Goal: Communication & Community: Ask a question

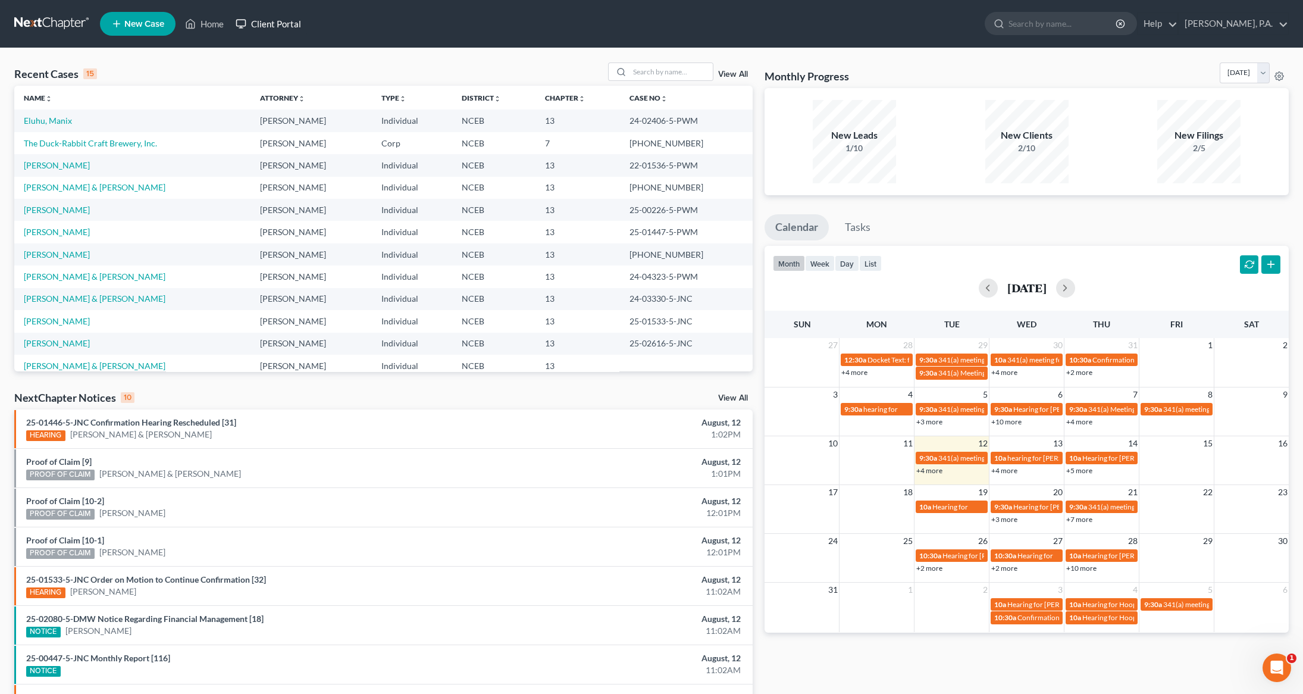
click at [281, 22] on link "Client Portal" at bounding box center [268, 23] width 77 height 21
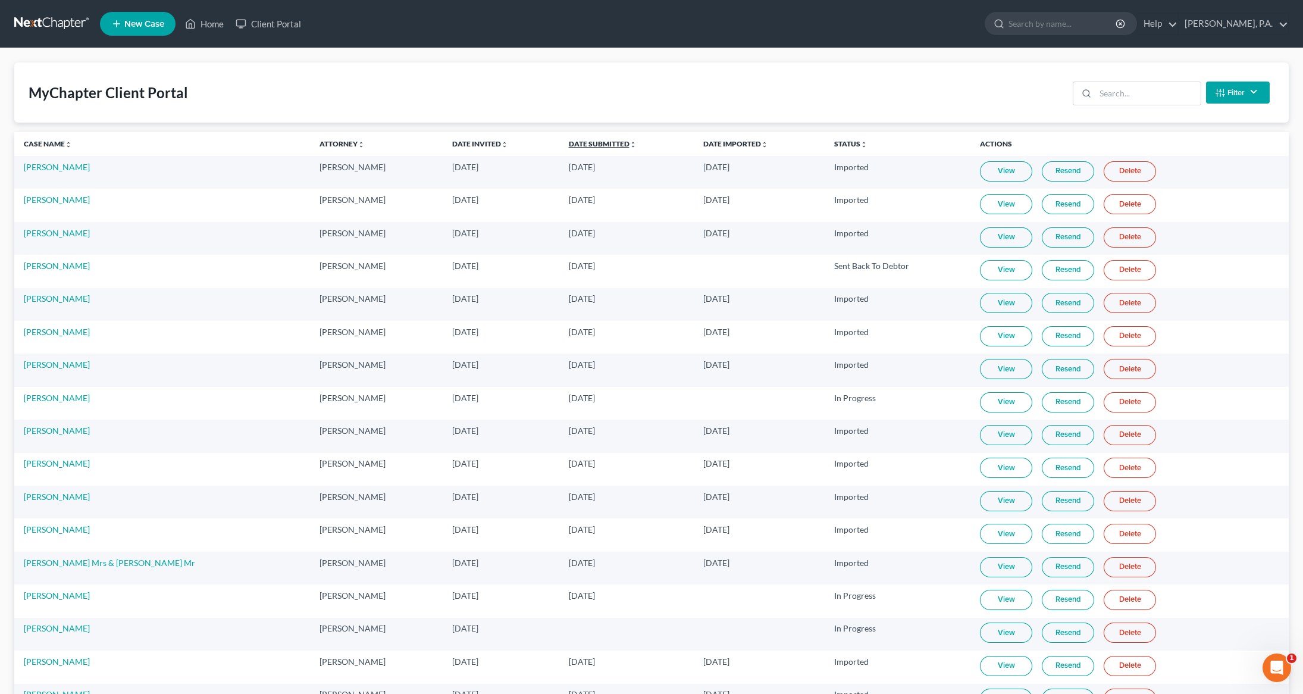
click at [594, 147] on link "Date Submitted unfold_more expand_more expand_less" at bounding box center [603, 143] width 68 height 9
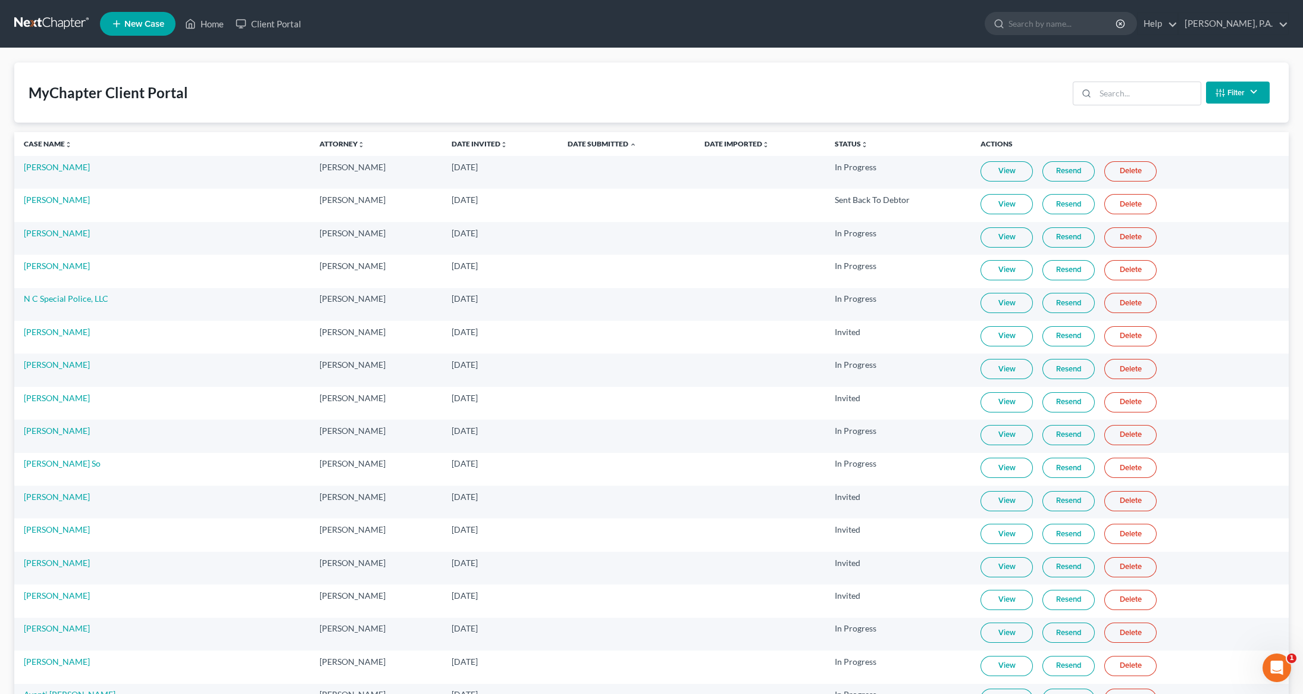
click at [452, 140] on link "Date Invited unfold_more expand_more expand_less" at bounding box center [480, 143] width 56 height 9
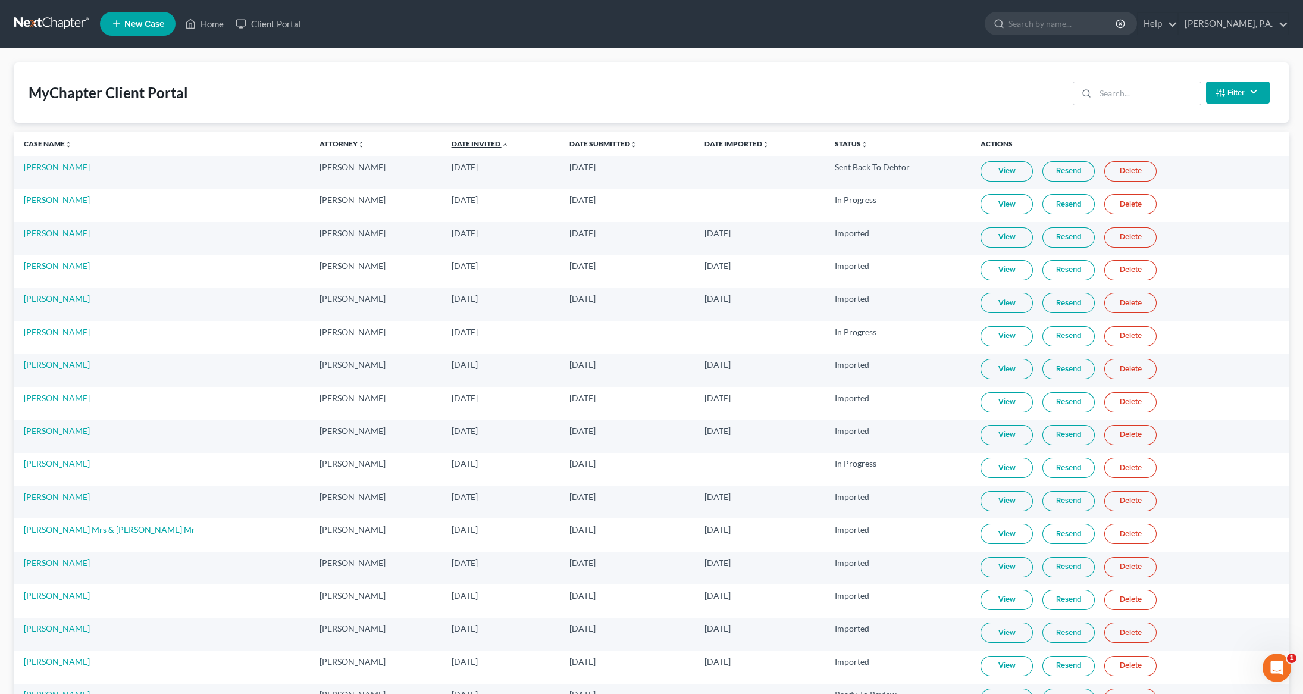
click at [452, 140] on link "Date Invited unfold_more expand_more expand_less" at bounding box center [480, 143] width 57 height 9
drag, startPoint x: 249, startPoint y: 431, endPoint x: 390, endPoint y: 385, distance: 148.2
click at [255, 87] on div "MyChapter Client Portal Filter Status Filter... Invited In Progress Ready To Re…" at bounding box center [651, 92] width 1274 height 60
click at [986, 171] on link "View" at bounding box center [1006, 171] width 52 height 20
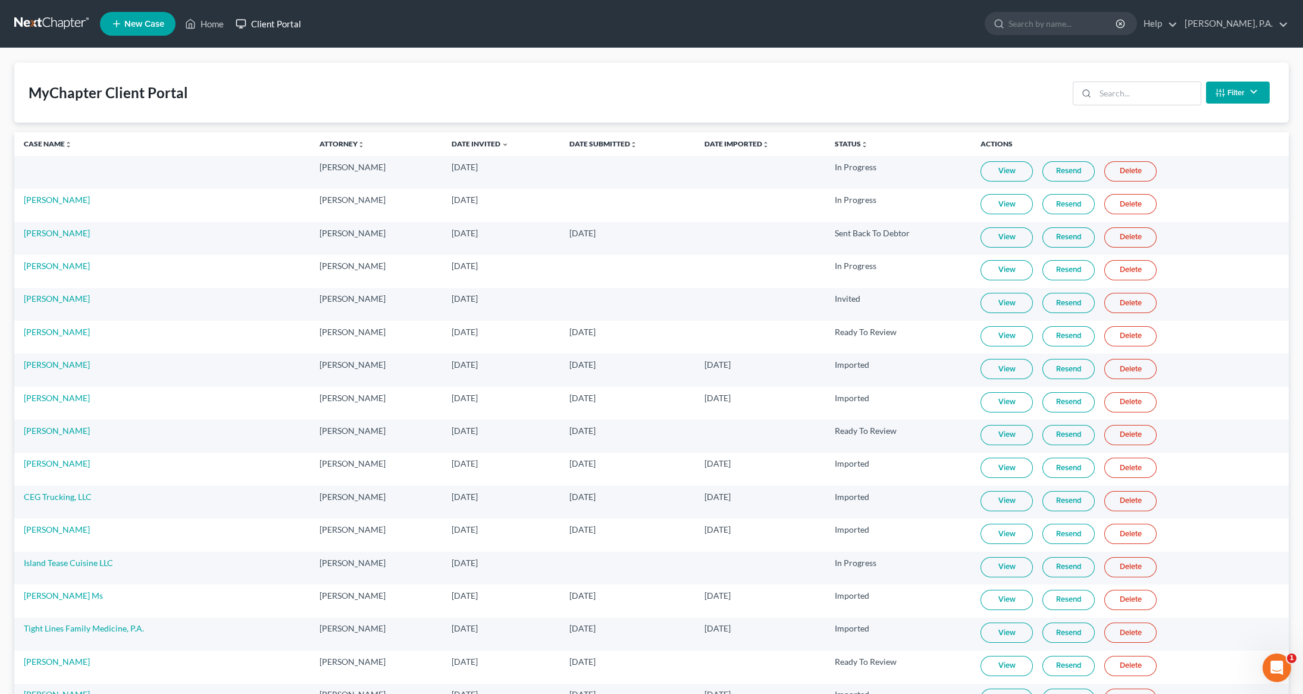
click at [282, 27] on link "Client Portal" at bounding box center [268, 23] width 77 height 21
click at [53, 17] on link at bounding box center [52, 23] width 76 height 21
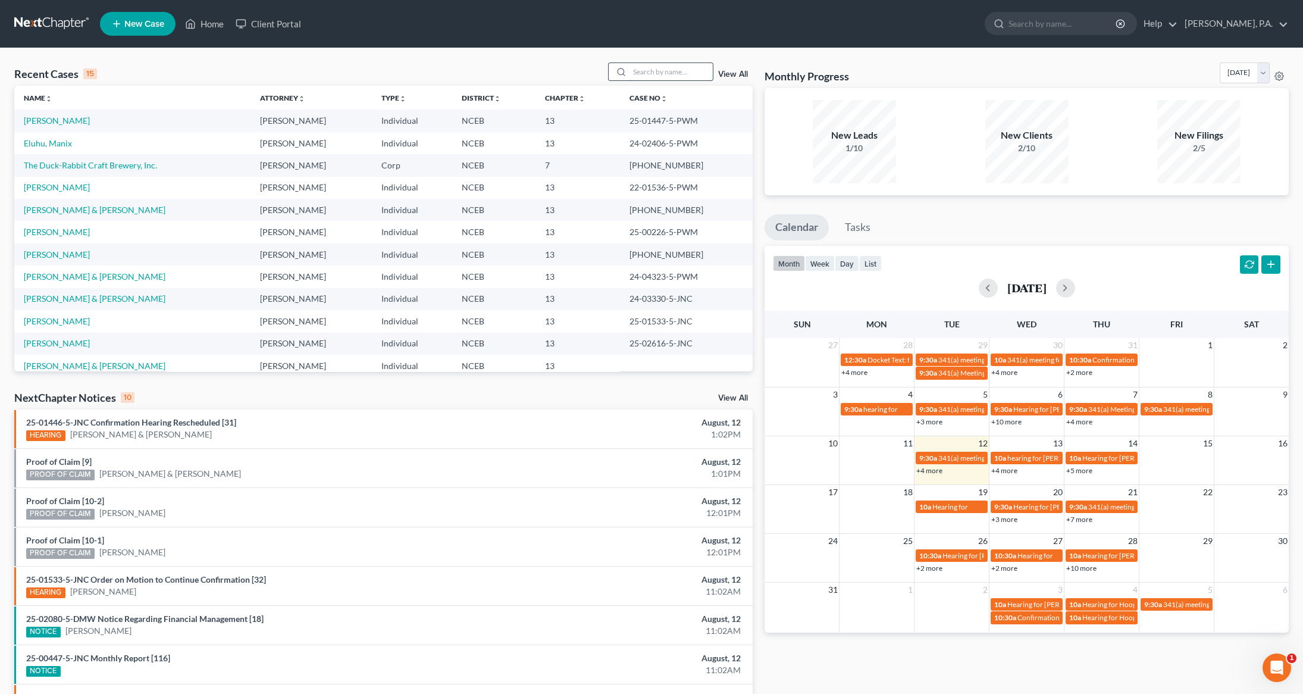
click at [656, 68] on input "search" at bounding box center [670, 71] width 83 height 17
type input "cool air"
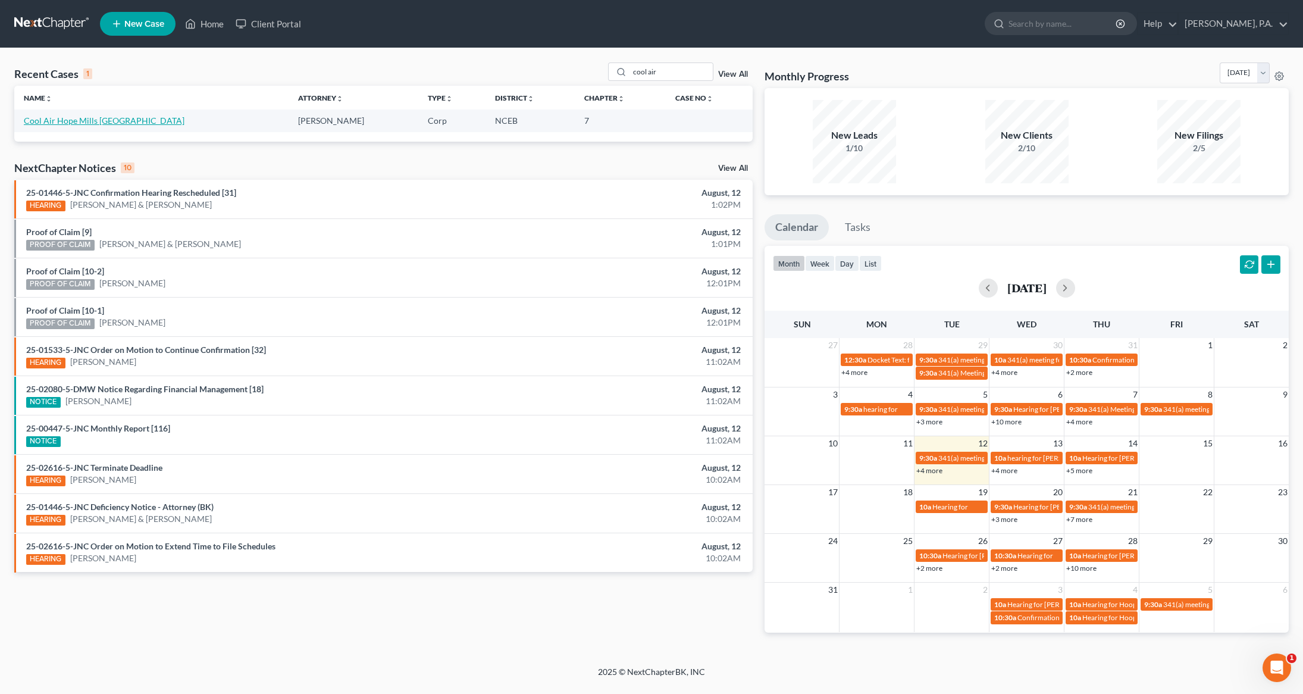
click at [88, 125] on link "Cool Air Hope Mills [GEOGRAPHIC_DATA]" at bounding box center [104, 120] width 161 height 10
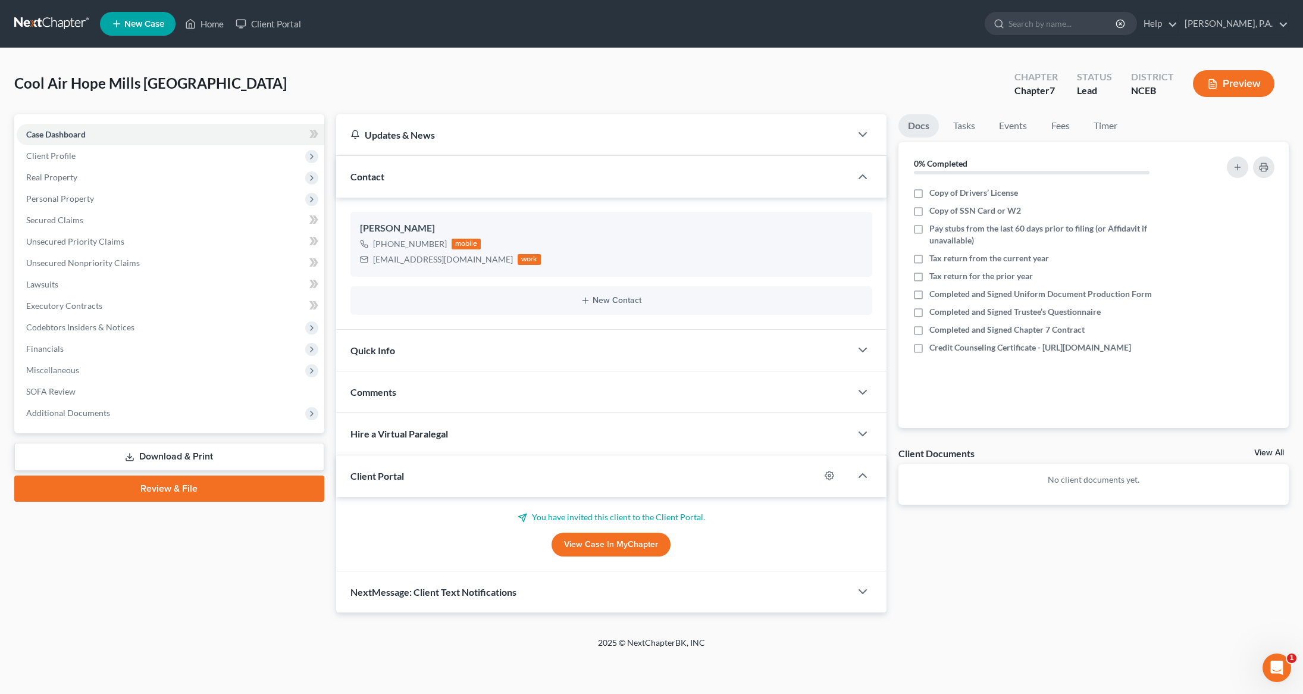
click at [605, 548] on link "View Case in MyChapter" at bounding box center [610, 544] width 119 height 24
click at [281, 24] on link "Client Portal" at bounding box center [268, 23] width 77 height 21
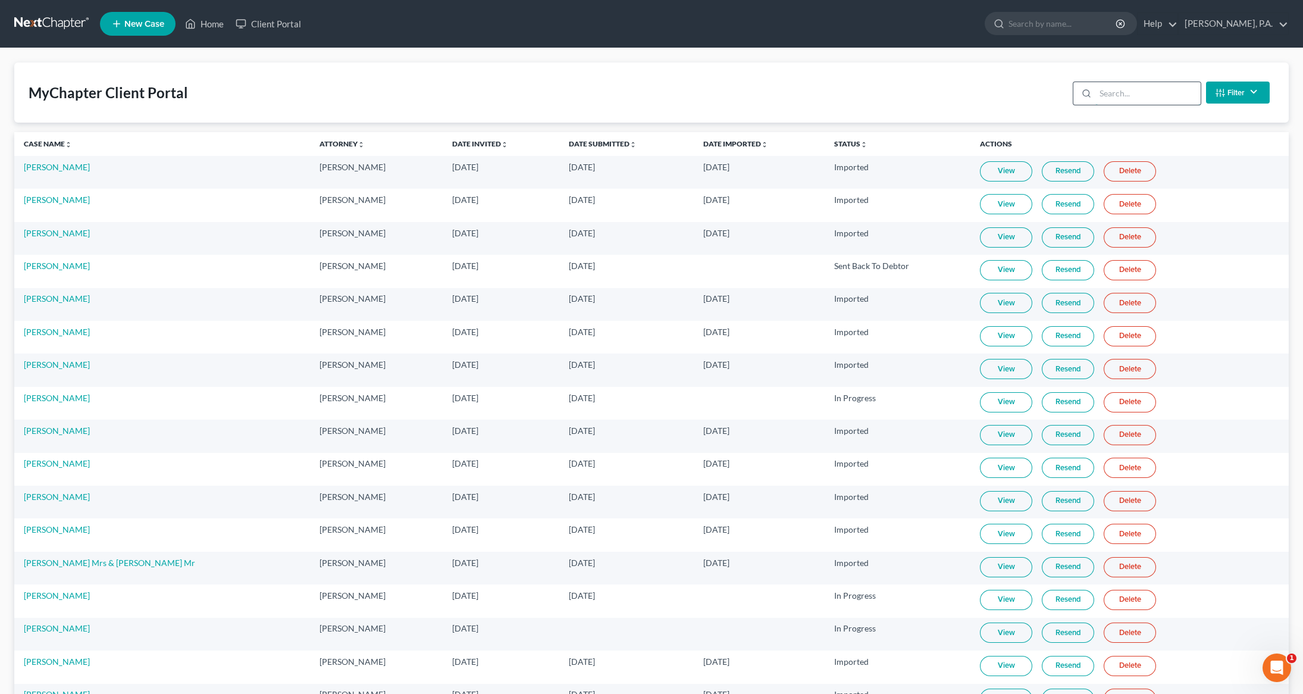
click at [1105, 86] on input "search" at bounding box center [1147, 93] width 105 height 23
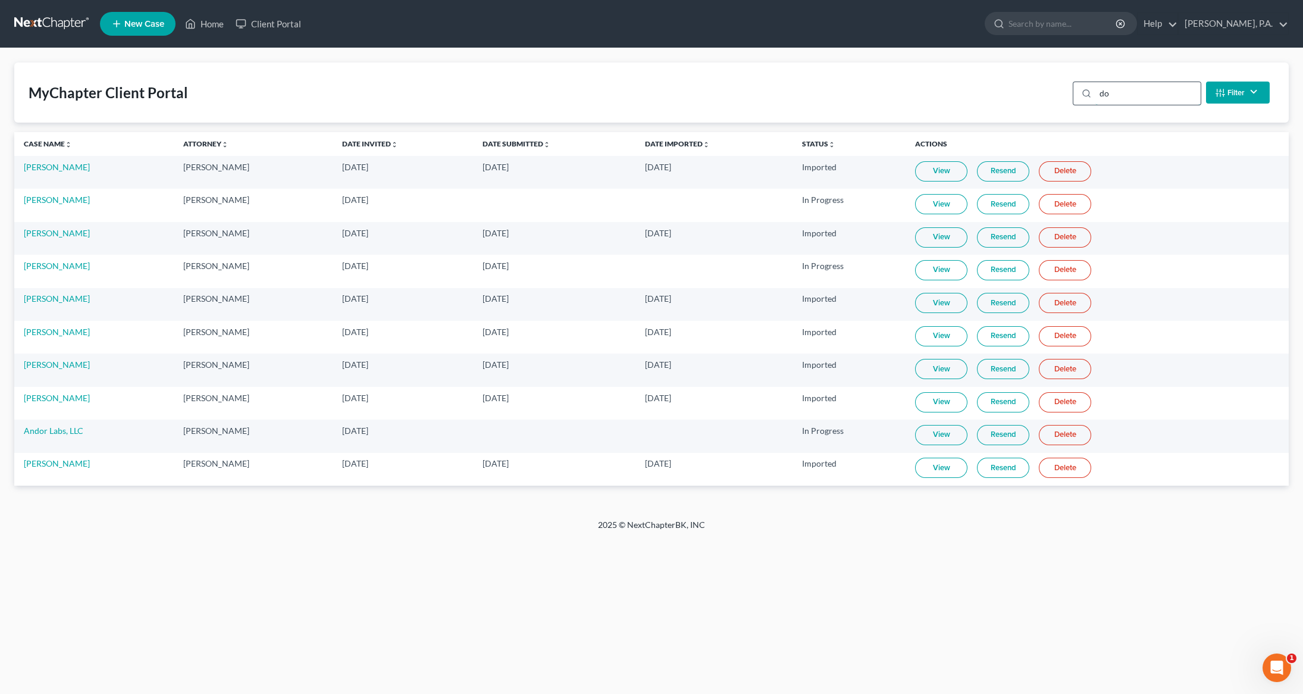
type input "d"
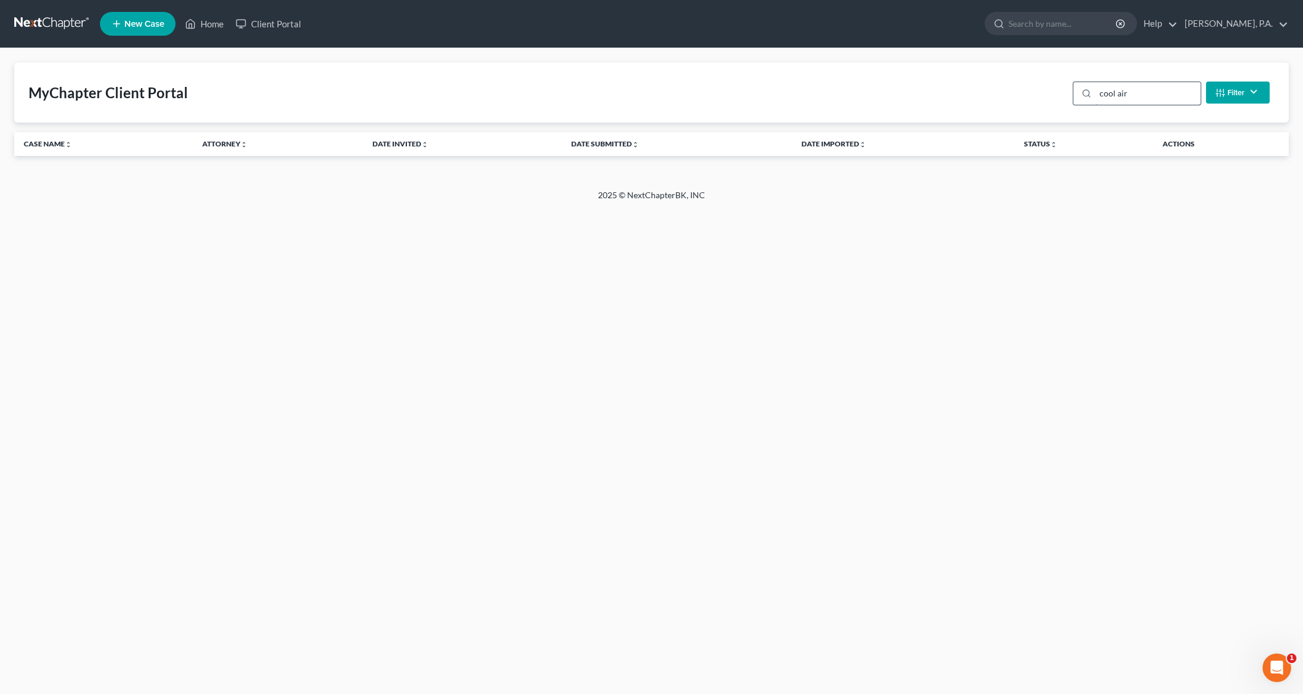
type input "cool air"
click at [57, 27] on link at bounding box center [52, 23] width 76 height 21
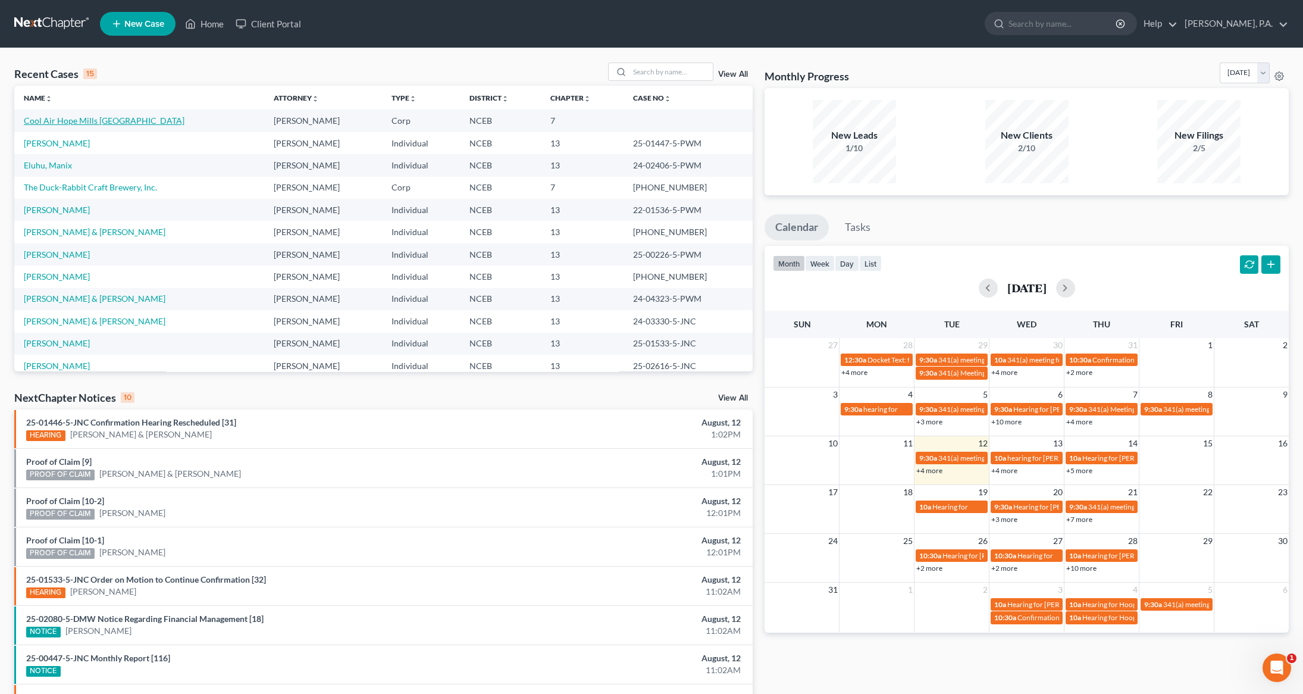
click at [80, 124] on link "Cool Air Hope Mills NC" at bounding box center [104, 120] width 161 height 10
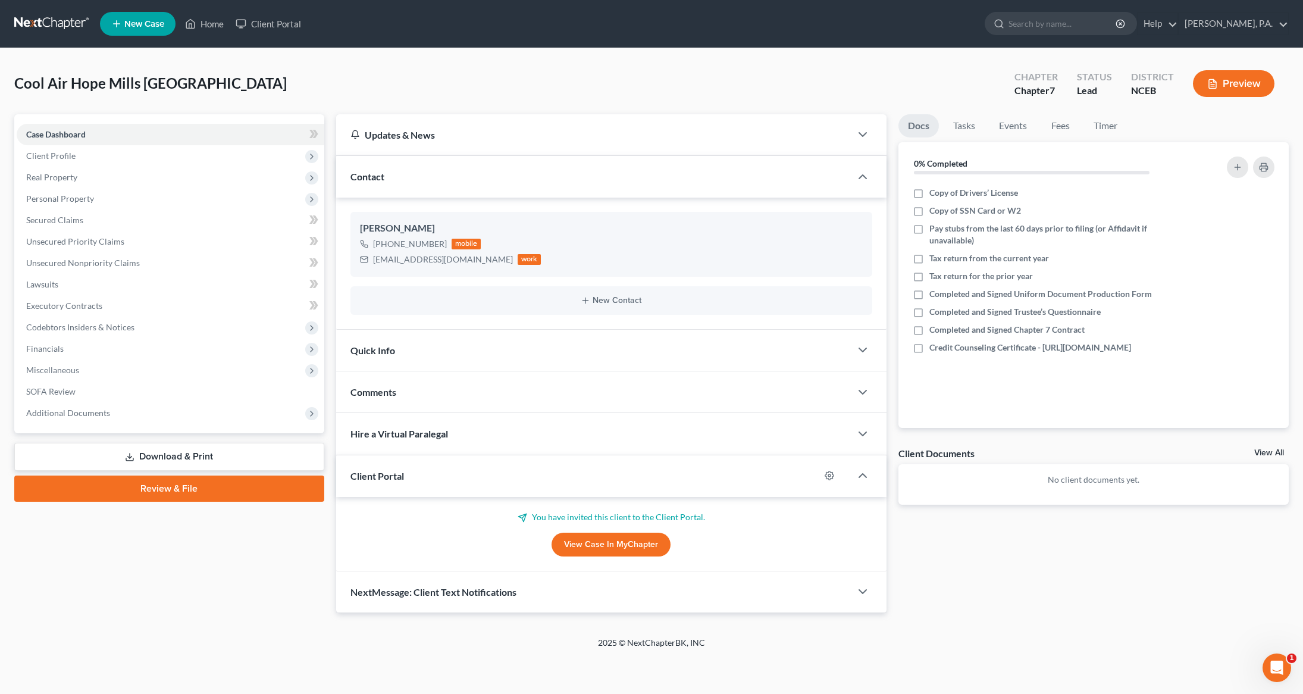
click at [839, 474] on div at bounding box center [835, 475] width 31 height 19
click at [835, 474] on div at bounding box center [835, 475] width 31 height 19
click at [827, 476] on icon "button" at bounding box center [830, 476] width 10 height 10
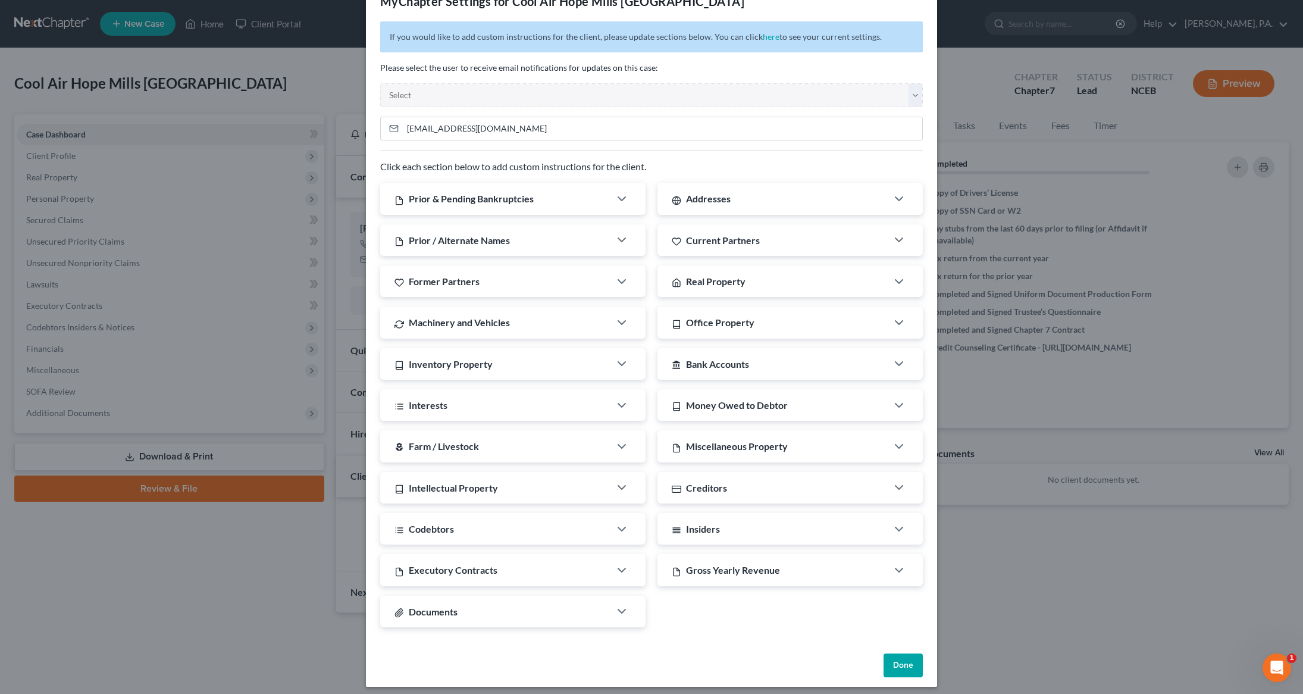
scroll to position [40, 0]
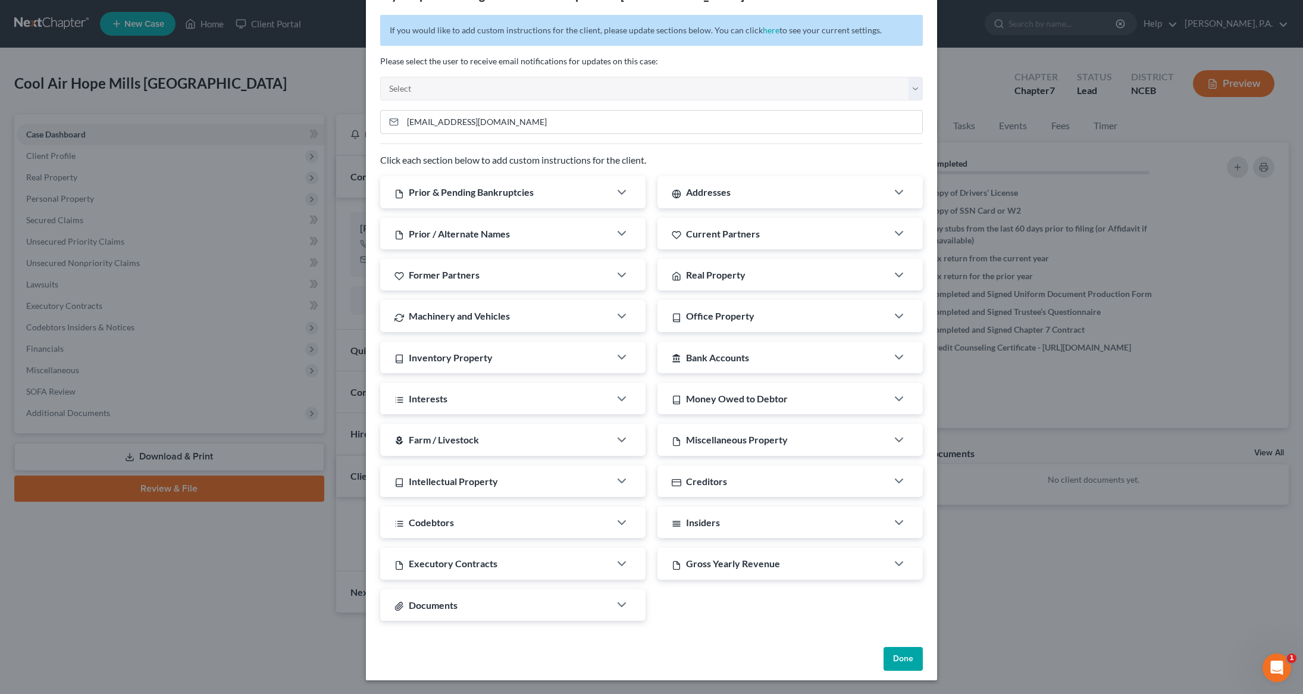
click at [896, 662] on button "Done" at bounding box center [902, 659] width 39 height 24
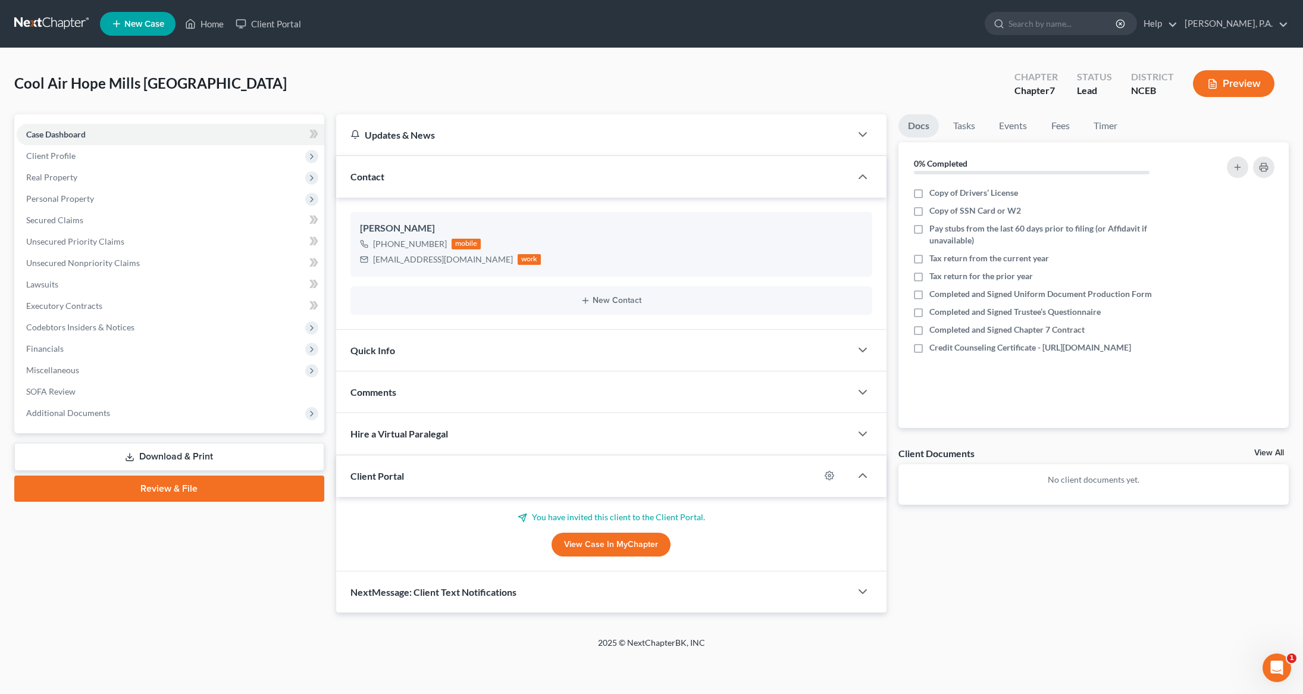
click at [575, 518] on p "You have invited this client to the Client Portal." at bounding box center [611, 517] width 522 height 12
click at [385, 474] on span "Client Portal" at bounding box center [377, 475] width 54 height 11
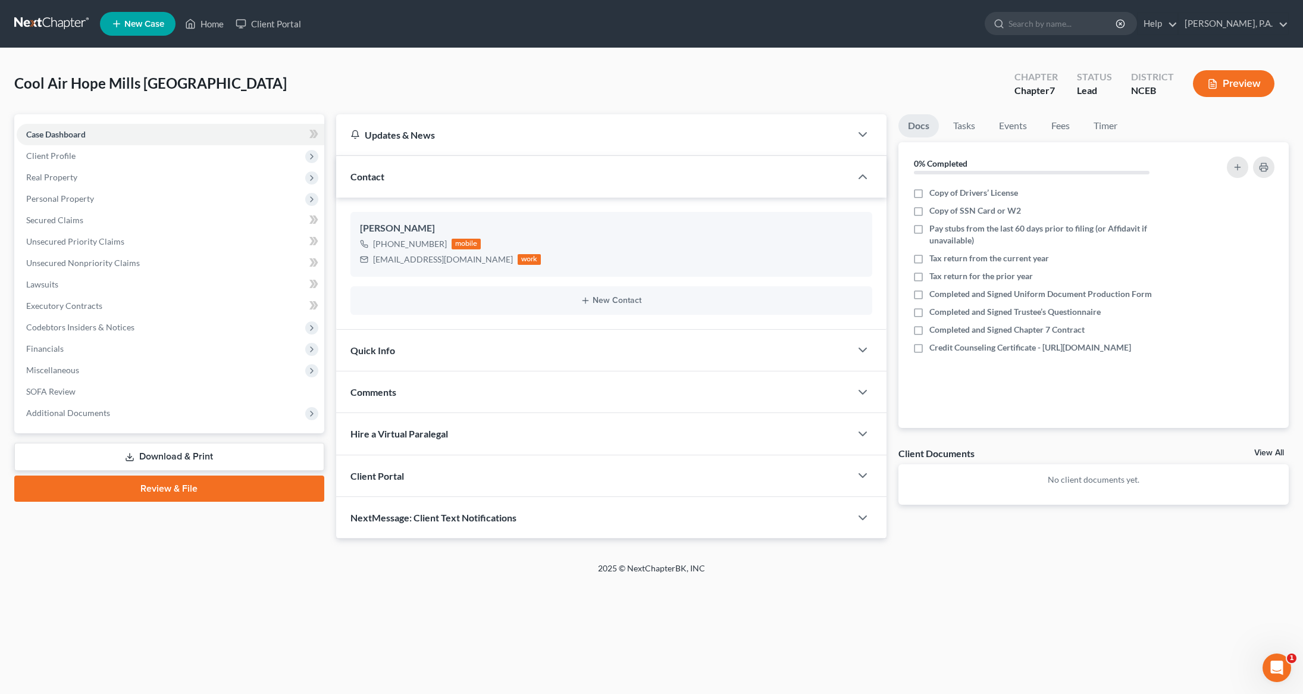
click at [385, 474] on span "Client Portal" at bounding box center [377, 475] width 54 height 11
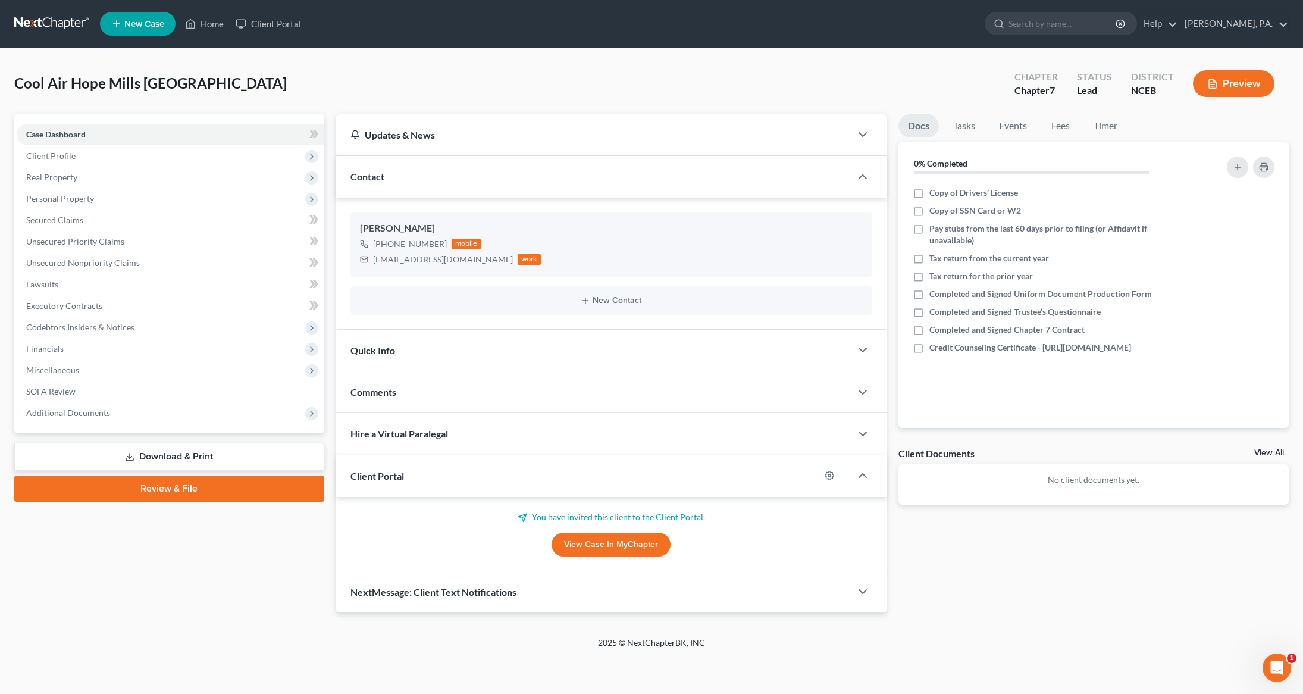
click at [1269, 668] on icon "Open Intercom Messenger" at bounding box center [1277, 668] width 20 height 20
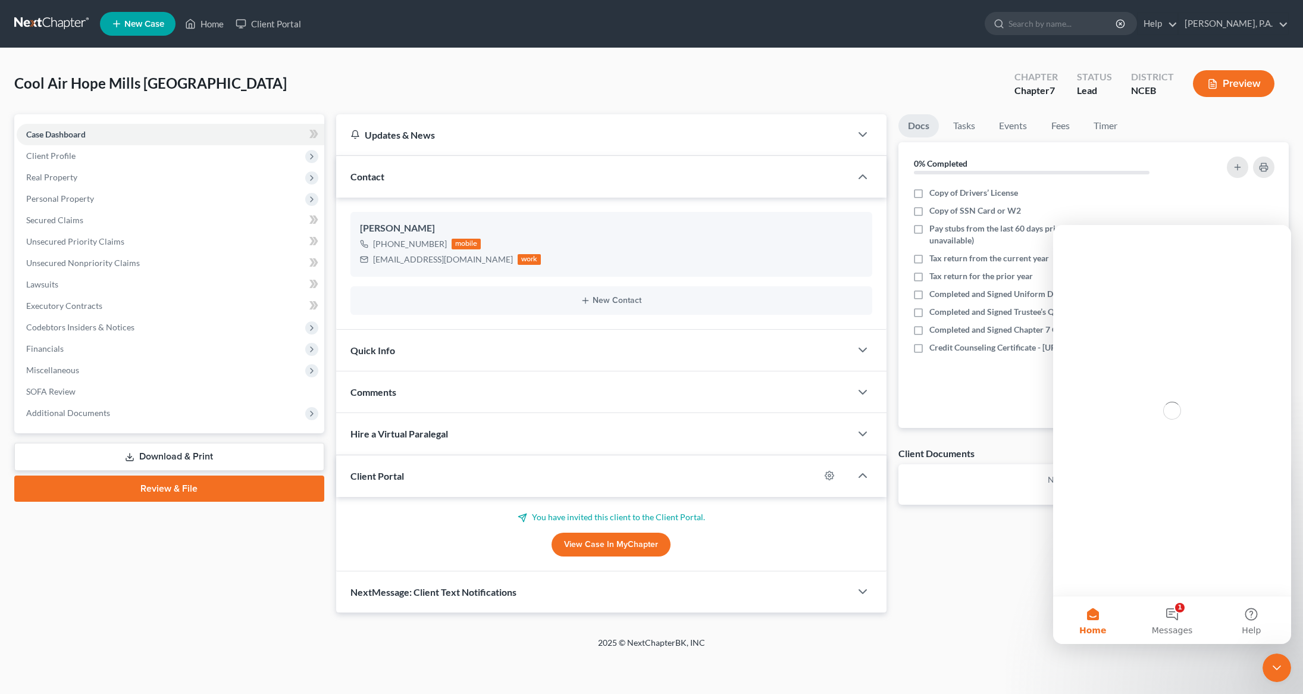
scroll to position [0, 0]
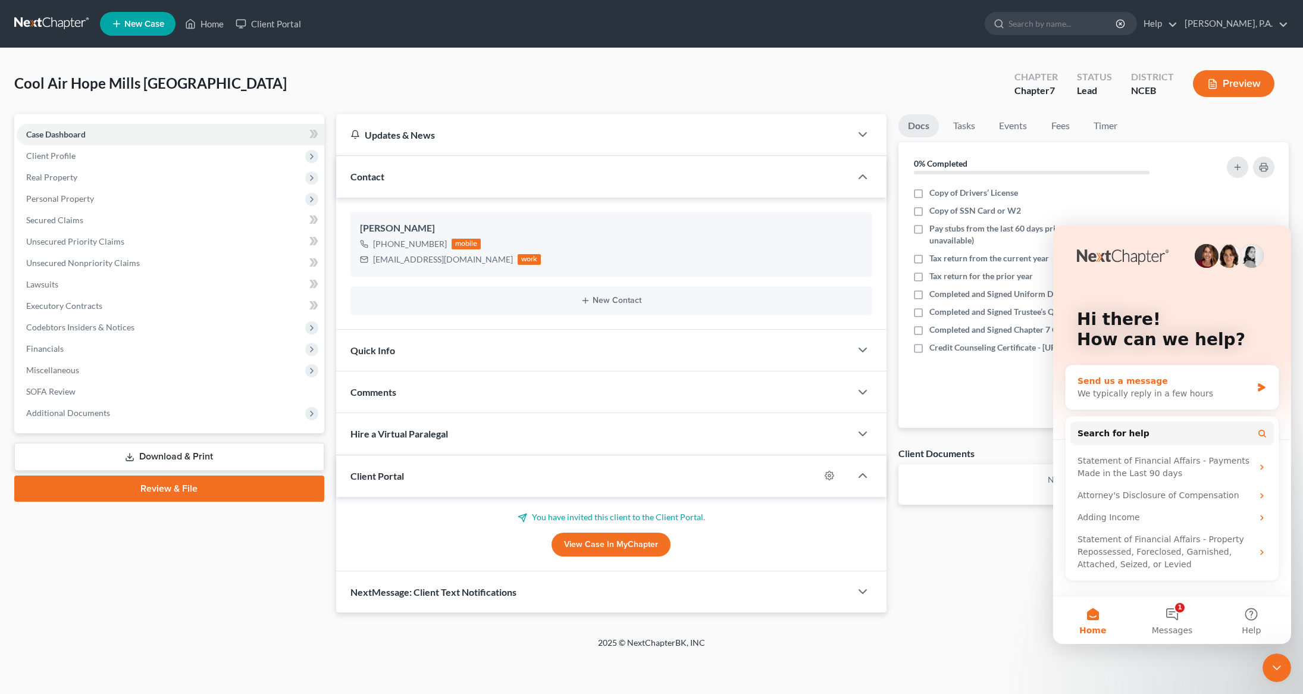
click at [1163, 383] on div "Send us a message" at bounding box center [1164, 381] width 174 height 12
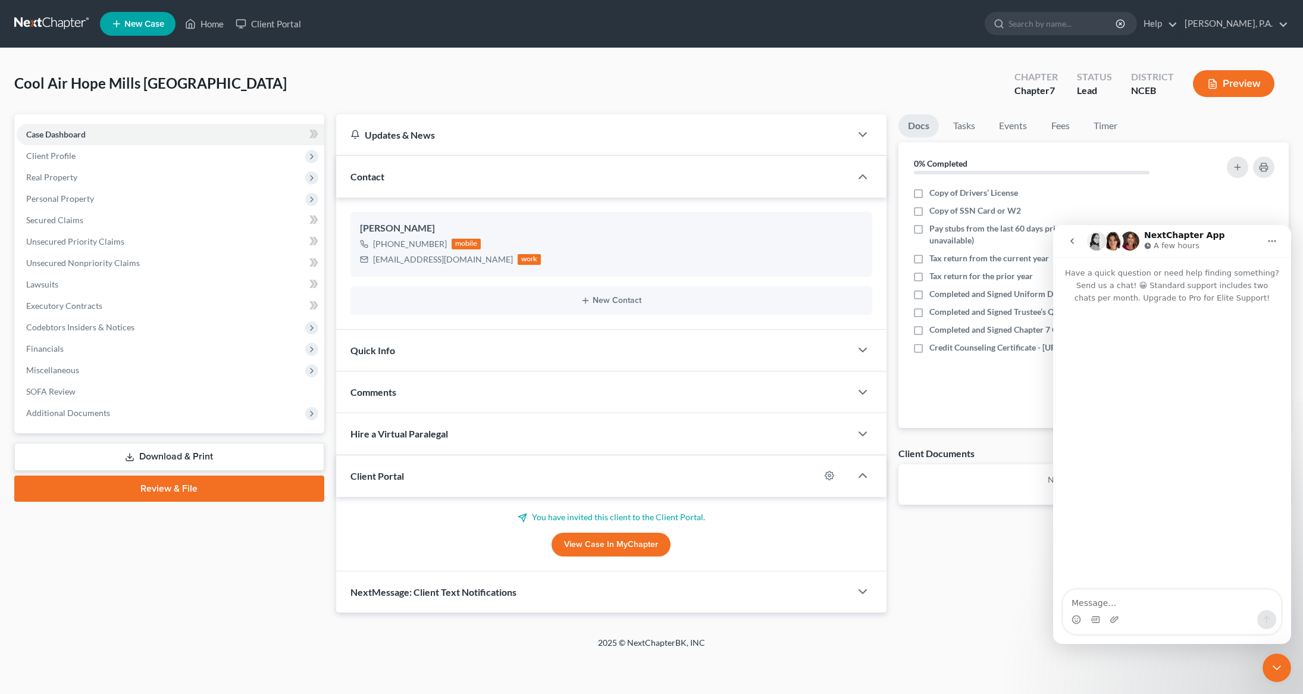
click at [1105, 599] on textarea "Message…" at bounding box center [1172, 600] width 218 height 20
type textarea "We have a client, Cool Air Hope Mils, that we set up as a corporate Chapter 7 c…"
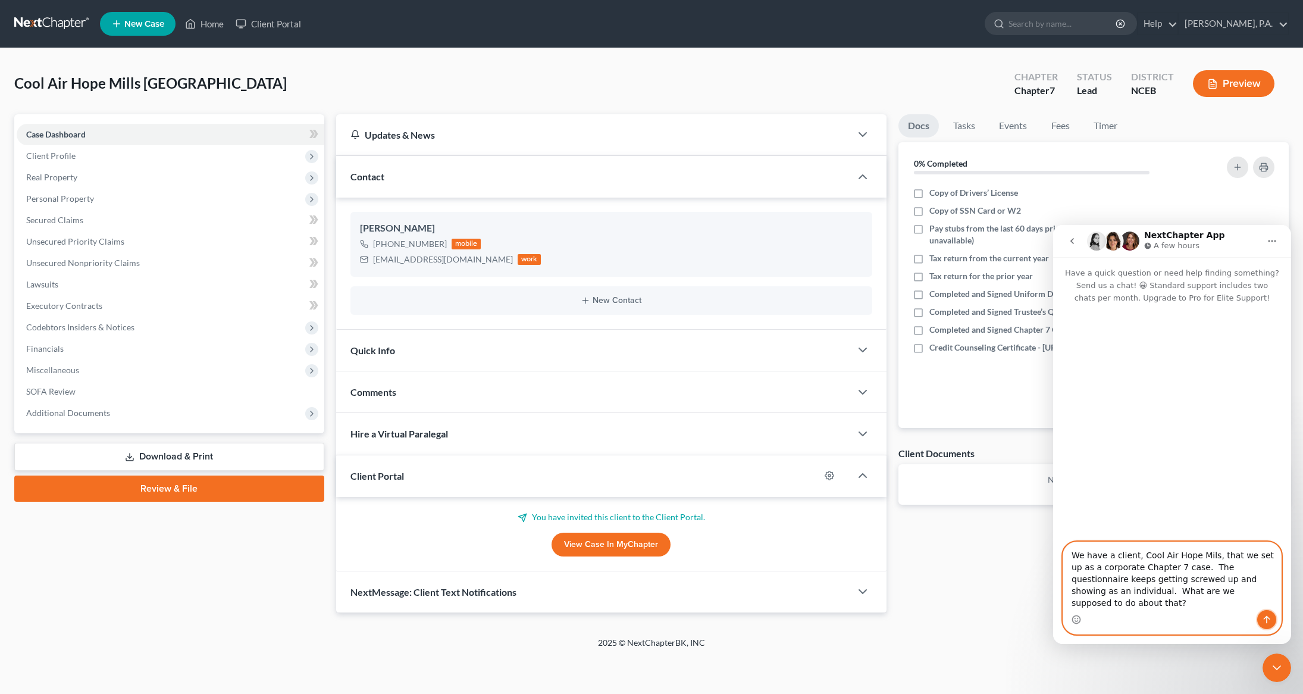
click at [1272, 619] on button "Send a message…" at bounding box center [1266, 619] width 19 height 19
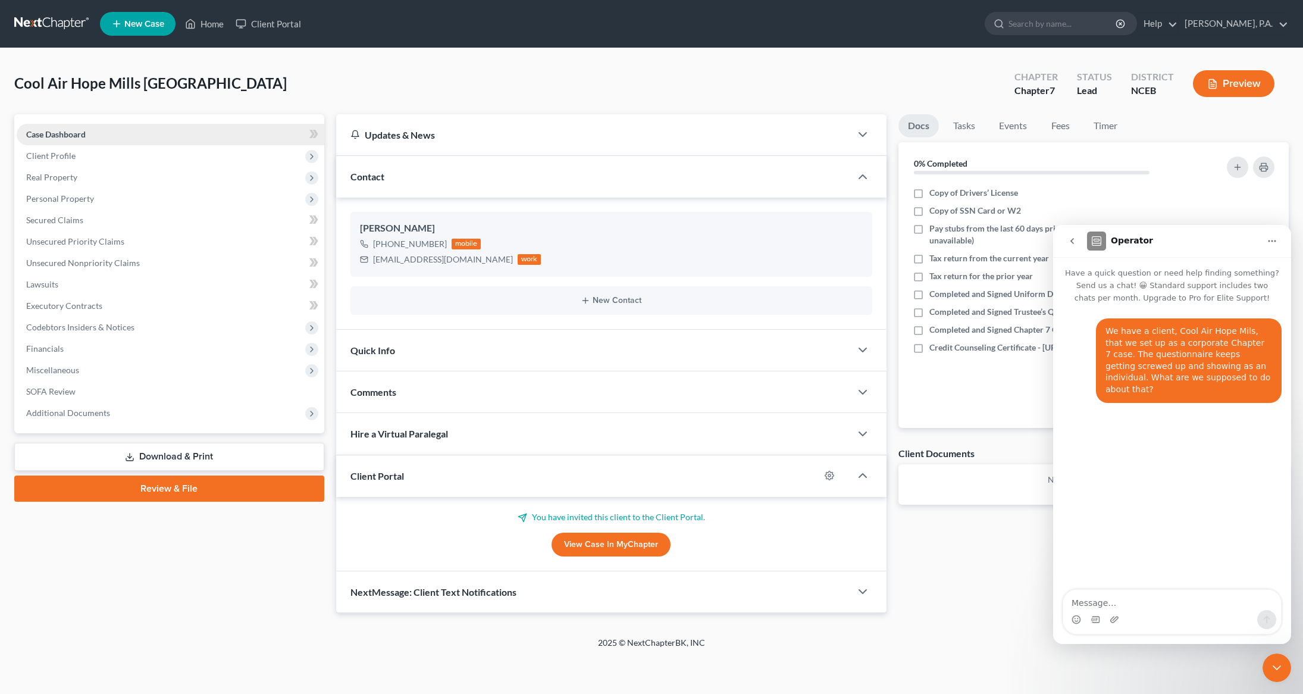
click at [90, 137] on link "Case Dashboard" at bounding box center [171, 134] width 308 height 21
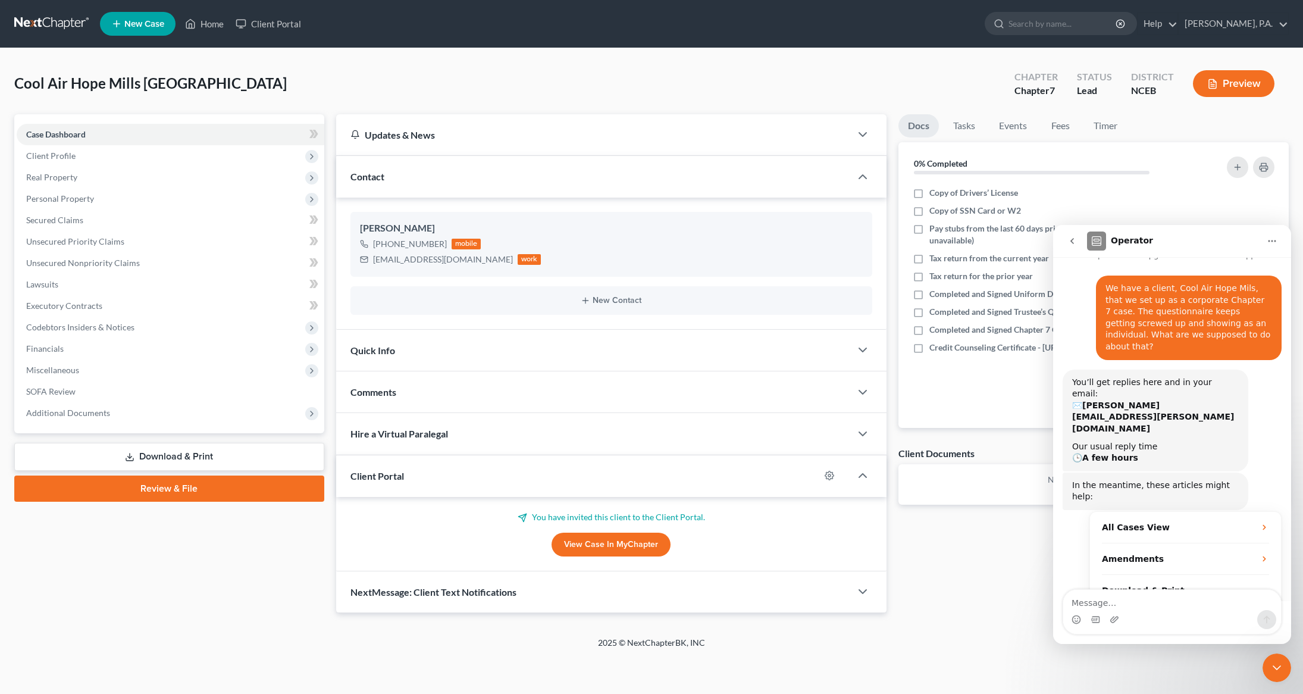
scroll to position [44, 0]
click at [1273, 236] on icon "Home" at bounding box center [1272, 241] width 10 height 10
click at [967, 565] on div "Docs Tasks Events Fees Timer 0% Completed Nothing here yet! Copy of Drivers’ Li…" at bounding box center [1093, 363] width 402 height 499
click at [1073, 244] on icon "go back" at bounding box center [1072, 241] width 10 height 10
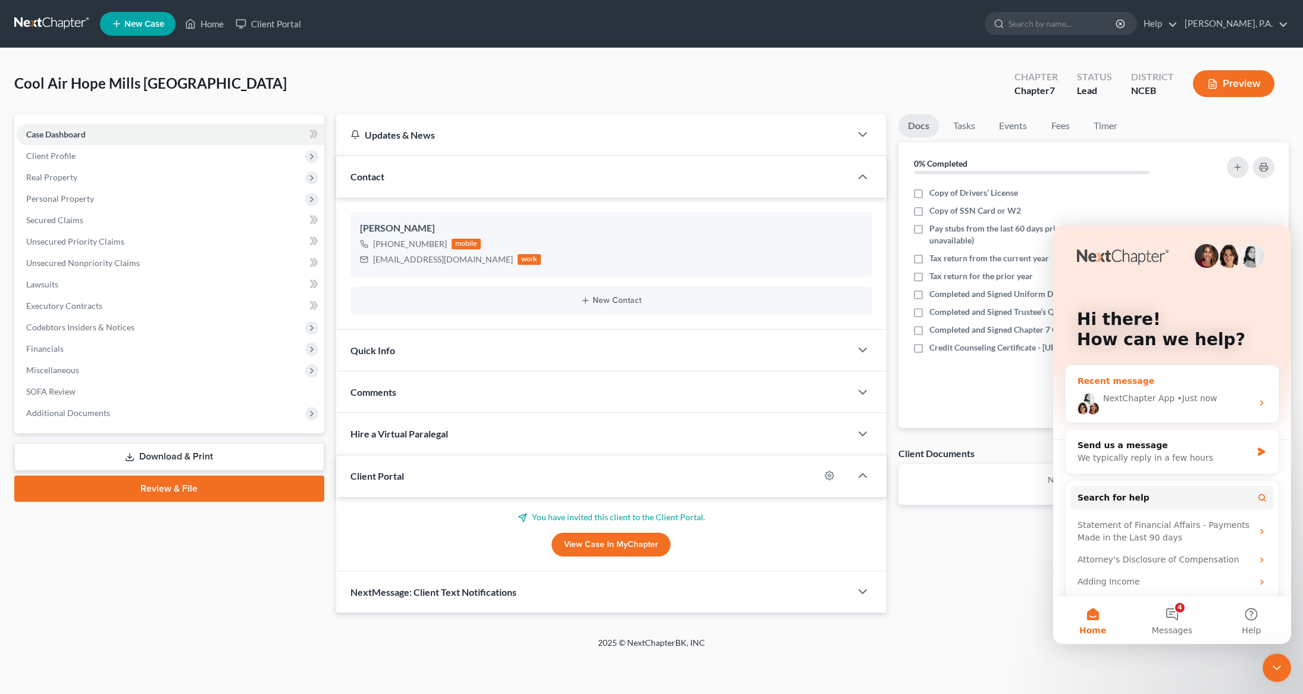
click at [1100, 405] on div "NextChapter App • Just now" at bounding box center [1171, 403] width 213 height 40
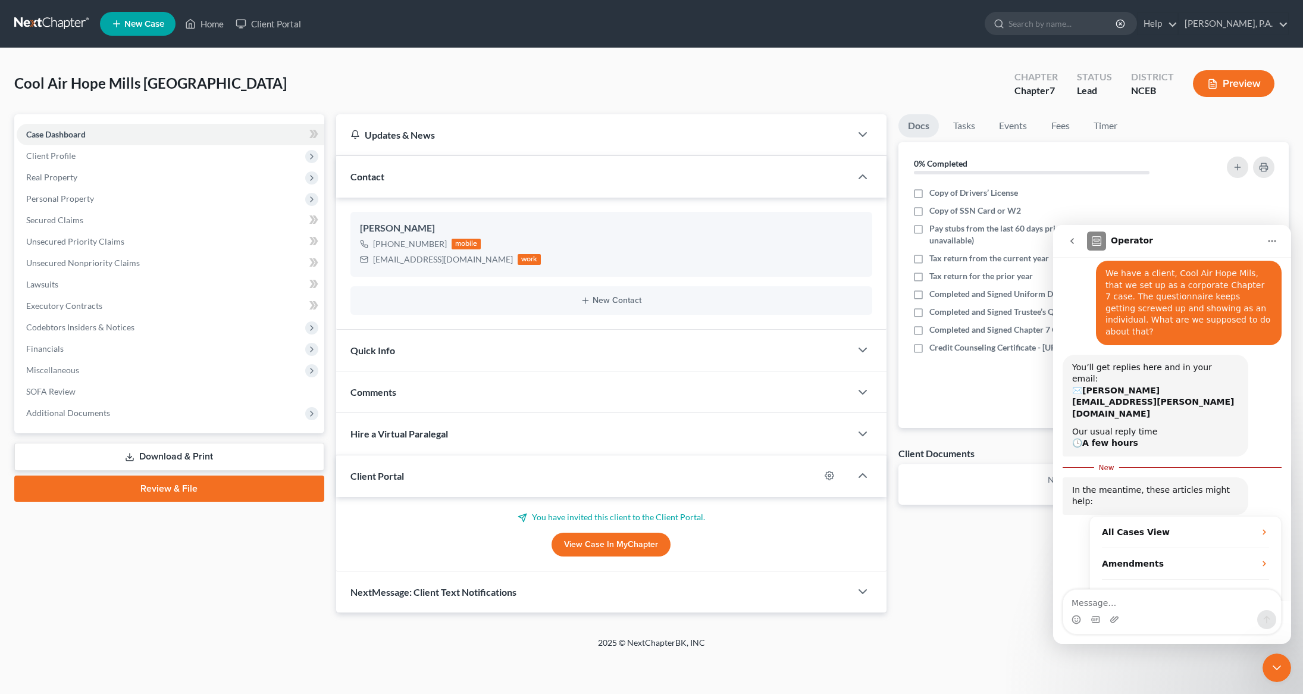
scroll to position [63, 0]
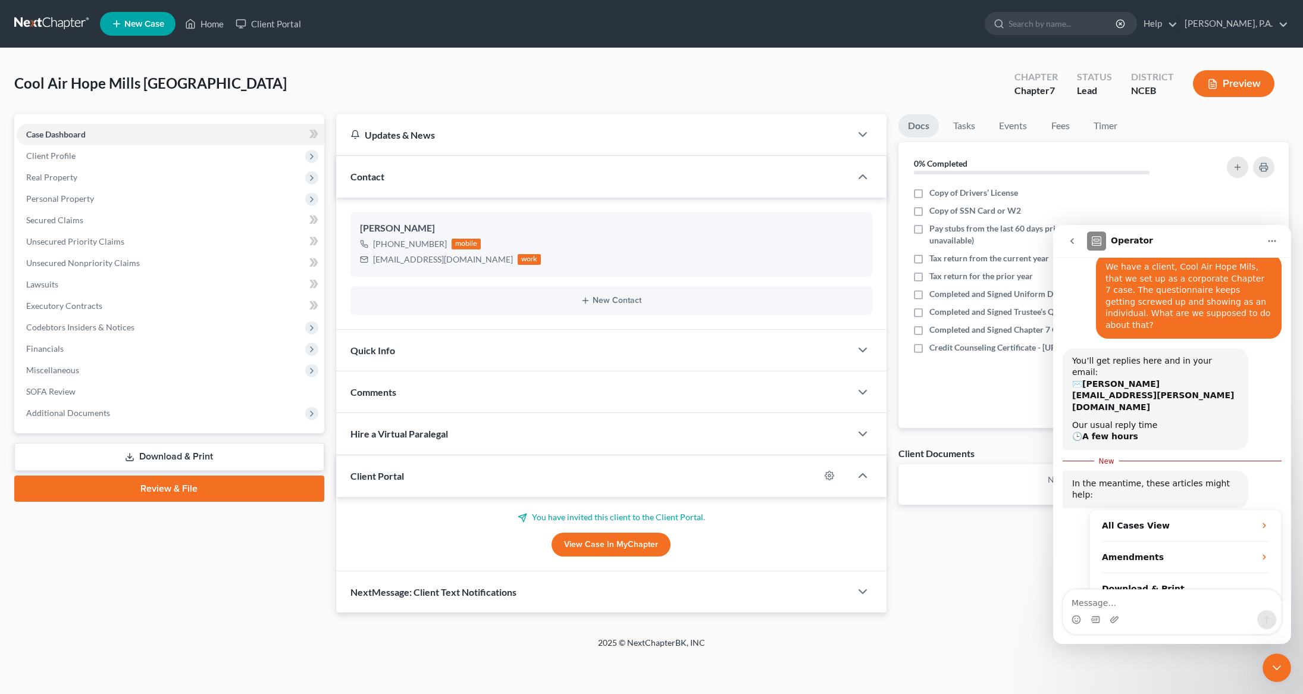
click at [1277, 243] on button "Home" at bounding box center [1272, 241] width 23 height 23
click at [951, 606] on div "Docs Tasks Events Fees Timer 0% Completed Nothing here yet! Copy of Drivers’ Li…" at bounding box center [1093, 363] width 402 height 499
